Goal: Task Accomplishment & Management: Manage account settings

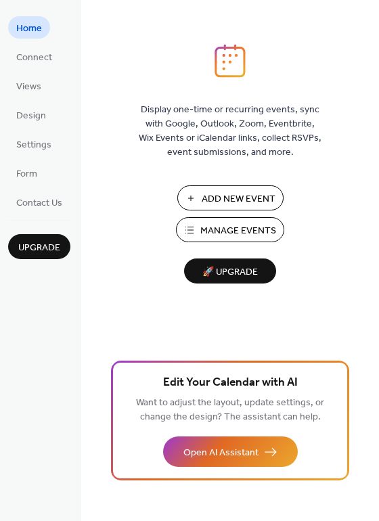
click at [236, 230] on span "Manage Events" at bounding box center [238, 231] width 76 height 14
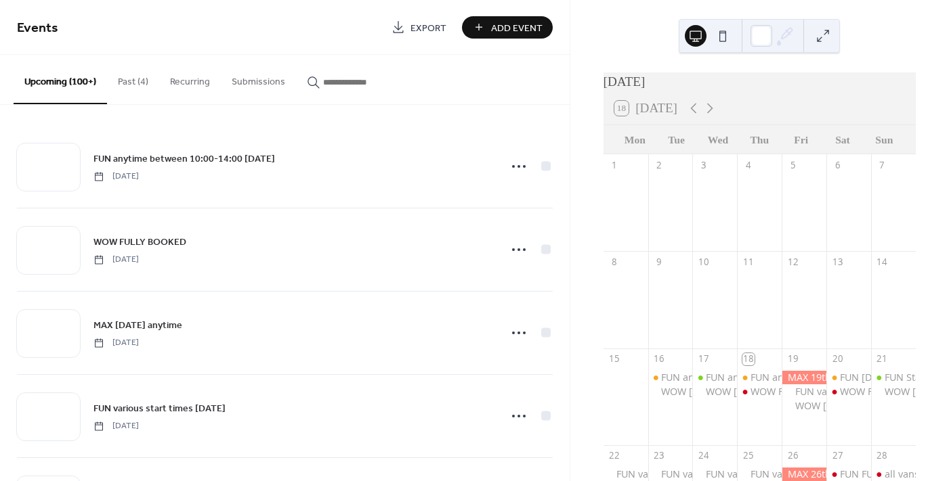
click at [133, 85] on button "Past (4)" at bounding box center [133, 79] width 52 height 48
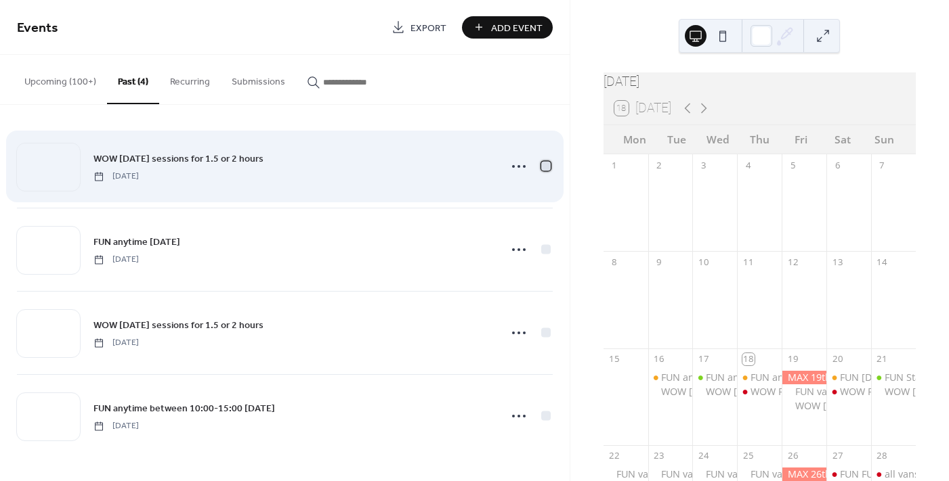
click at [549, 167] on div at bounding box center [545, 165] width 9 height 9
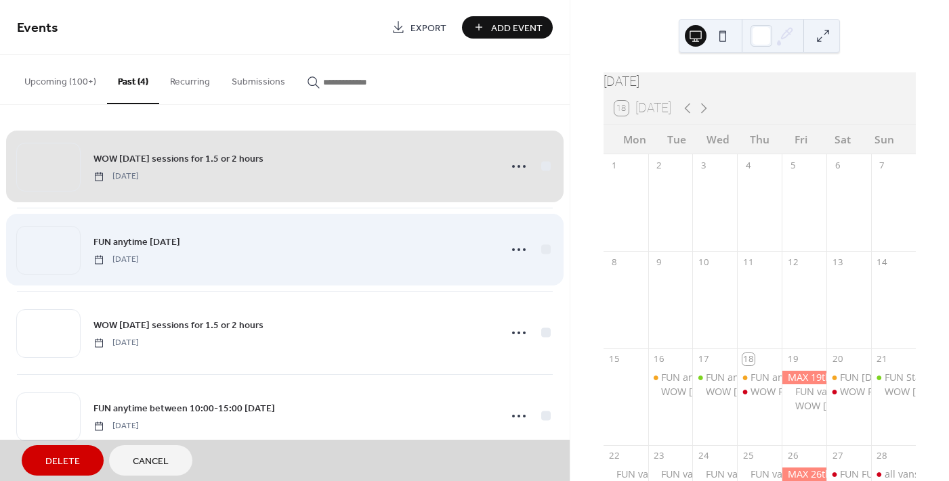
click at [547, 244] on div "FUN anytime 17th Sep Wednesday, September 17, 2025" at bounding box center [285, 249] width 536 height 83
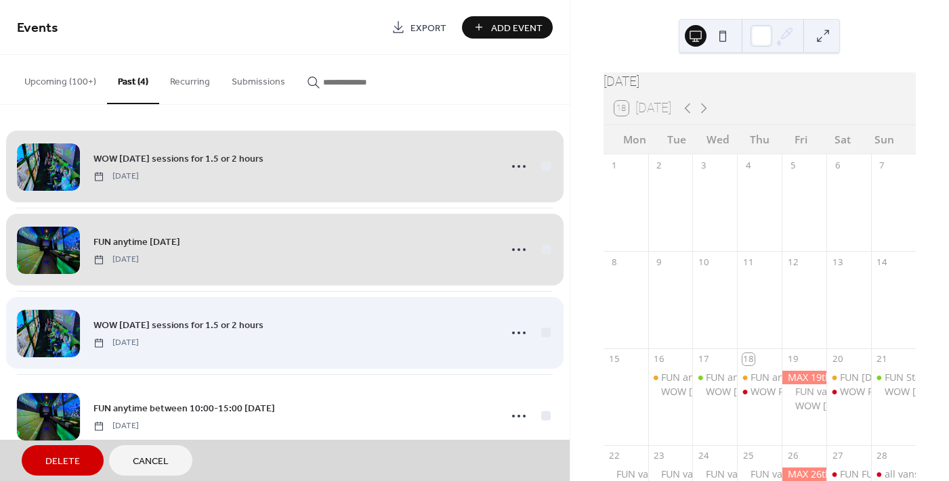
click at [544, 330] on div "WOW 16th Sep sessions for 1.5 or 2 hours Tuesday, September 16, 2025" at bounding box center [285, 332] width 536 height 83
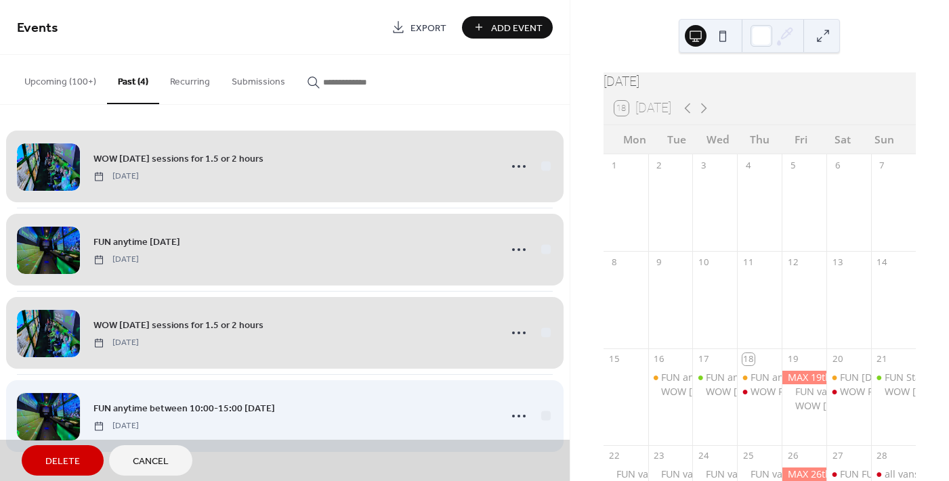
click at [544, 414] on div "FUN anytime between 10:00-15:00 18th Sep Tuesday, September 16, 2025" at bounding box center [285, 415] width 536 height 83
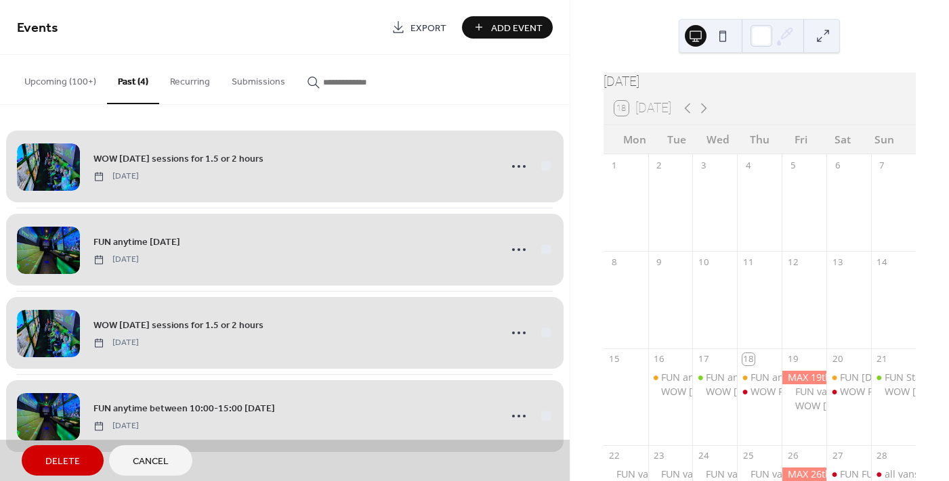
click at [60, 466] on span "Delete" at bounding box center [62, 462] width 35 height 14
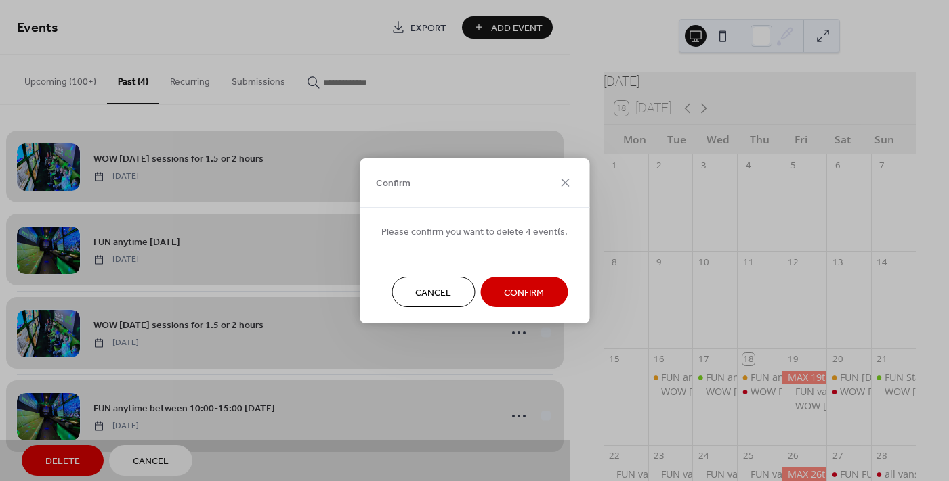
click at [518, 297] on span "Confirm" at bounding box center [524, 293] width 40 height 14
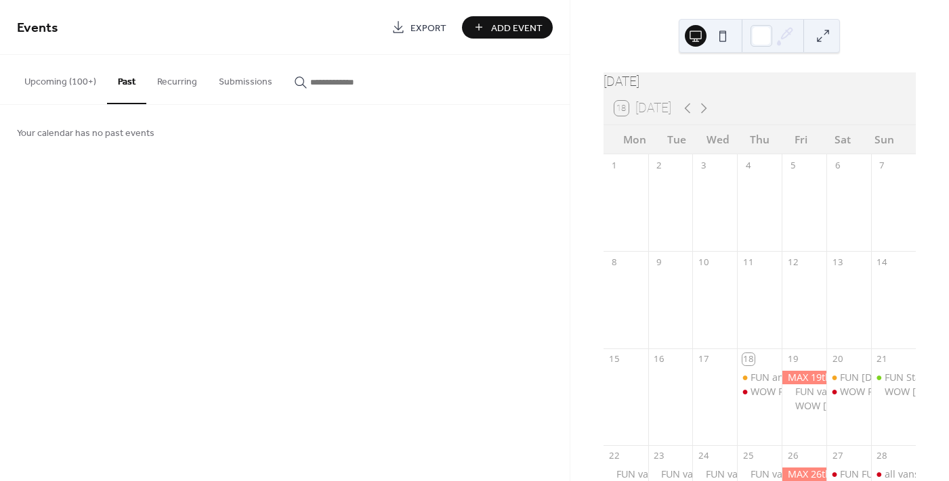
click at [62, 81] on button "Upcoming (100+)" at bounding box center [60, 79] width 93 height 48
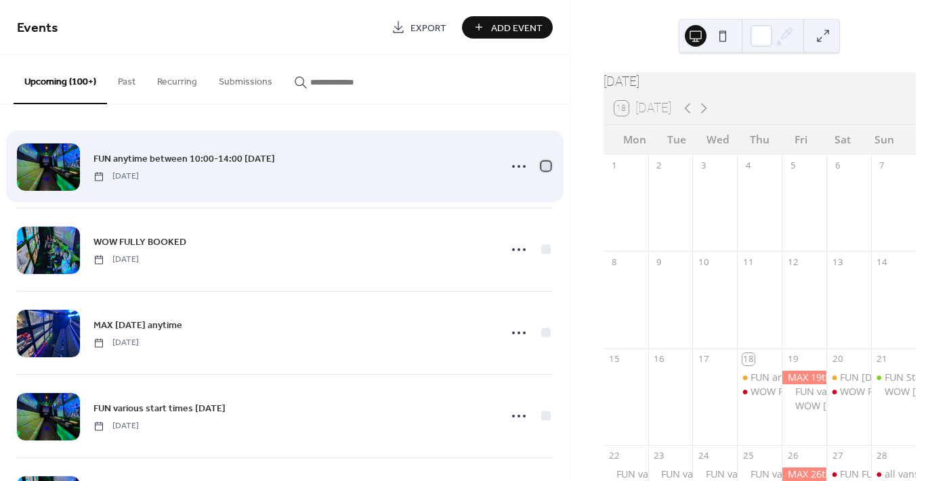
click at [542, 165] on div at bounding box center [545, 165] width 9 height 9
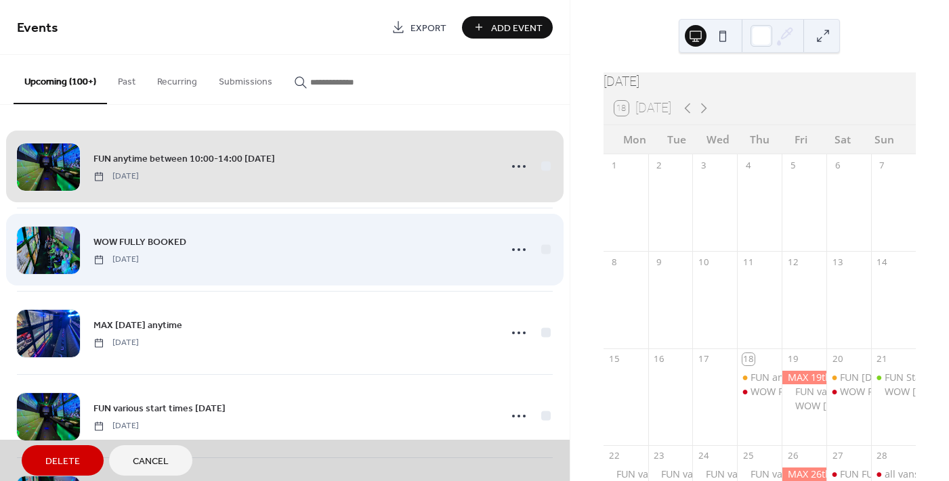
click at [542, 249] on div "WOW FULLY BOOKED Thursday, September 18, 2025" at bounding box center [285, 249] width 536 height 83
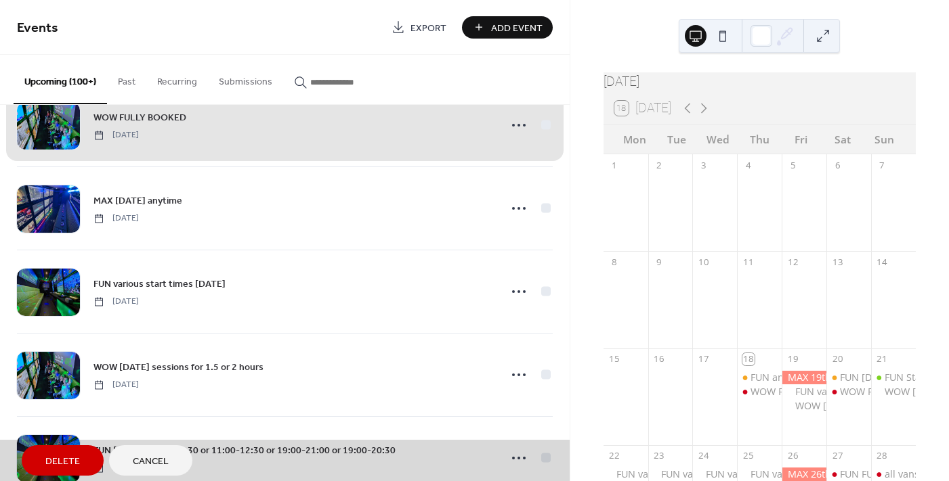
scroll to position [135, 0]
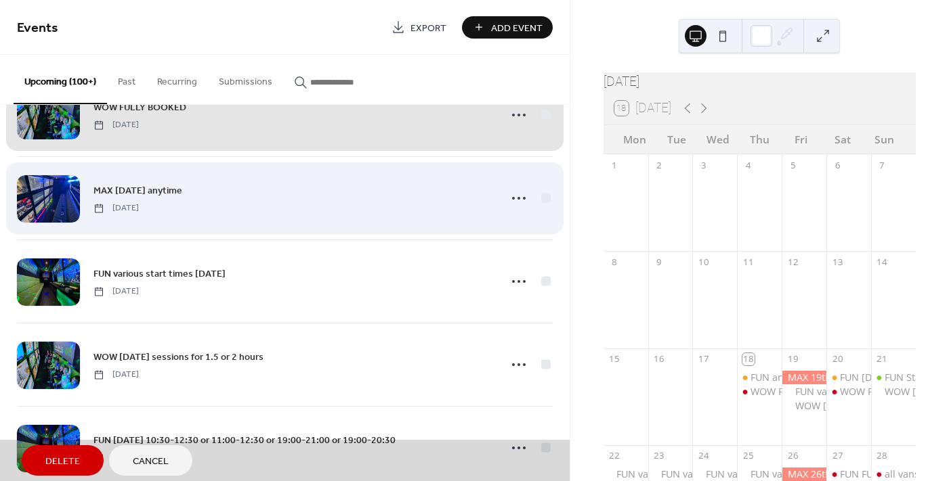
click at [542, 194] on div "MAX 19th Sep anytime Friday, September 19, 2025" at bounding box center [285, 197] width 536 height 83
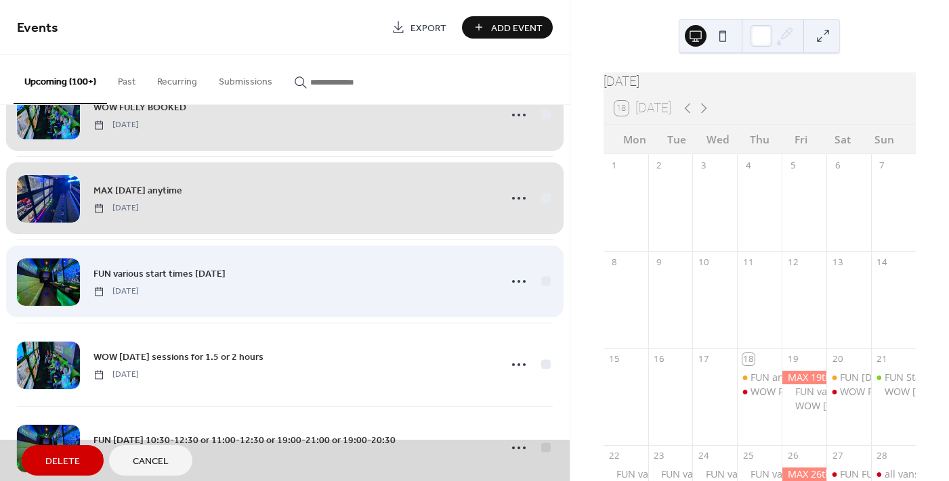
click at [545, 282] on div "FUN various start times 19th Sep Friday, September 19, 2025" at bounding box center [285, 281] width 536 height 83
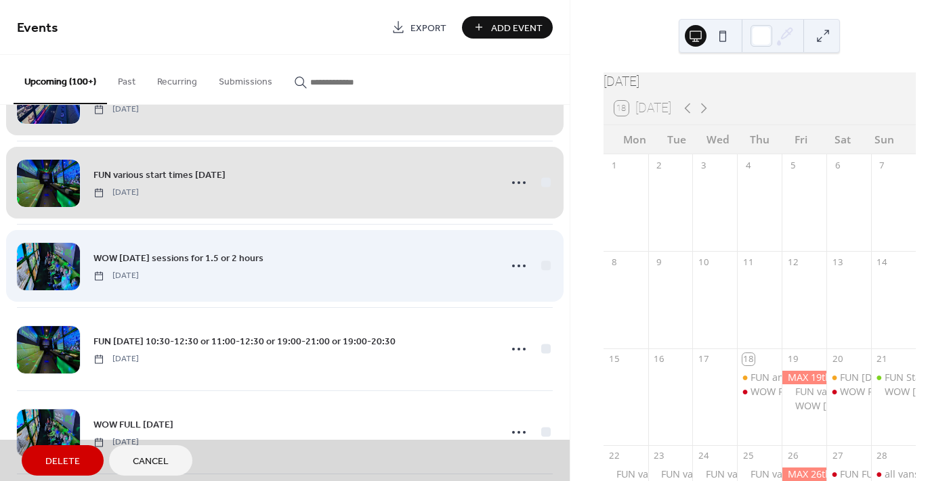
scroll to position [270, 0]
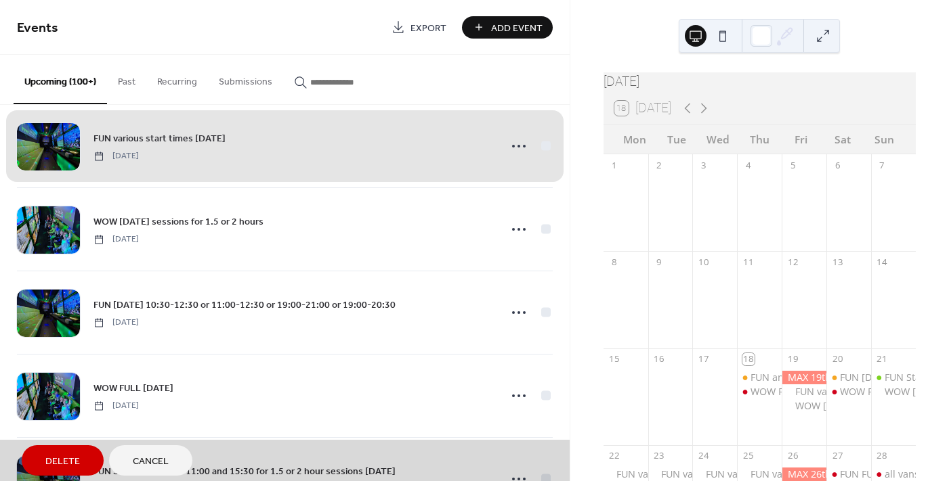
click at [54, 467] on span "Delete" at bounding box center [62, 462] width 35 height 14
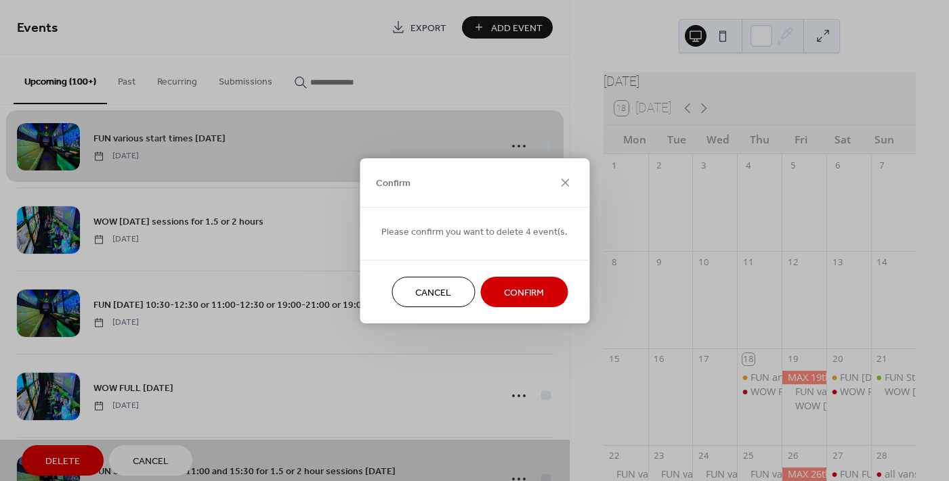
click at [517, 294] on span "Confirm" at bounding box center [524, 293] width 40 height 14
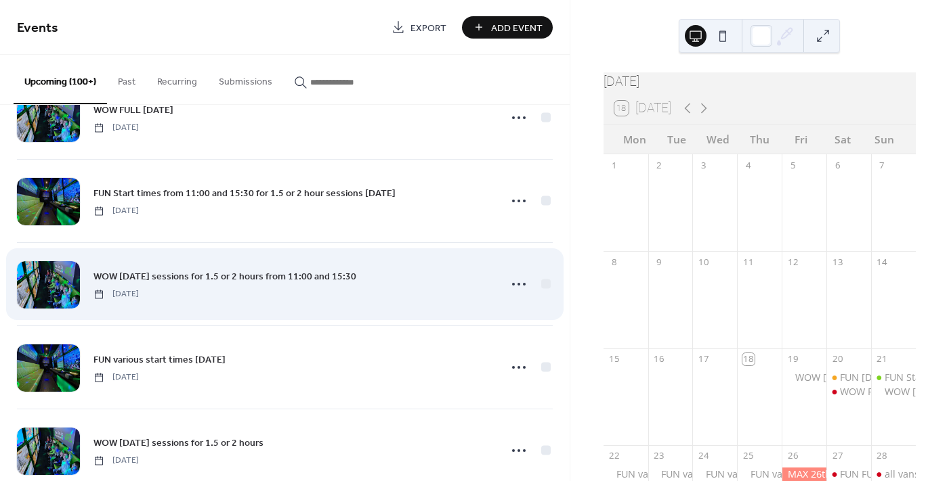
scroll to position [0, 0]
